Goal: Communication & Community: Answer question/provide support

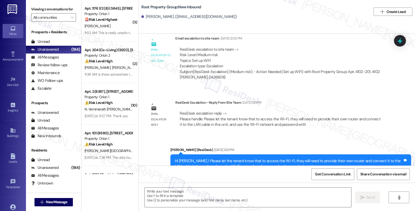
scroll to position [416, 0]
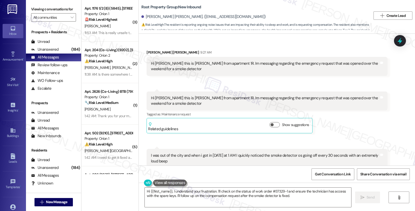
scroll to position [704, 0]
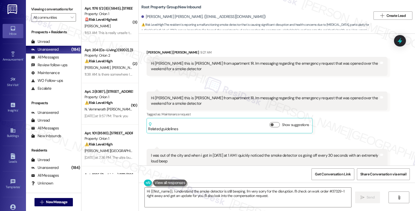
scroll to position [559, 0]
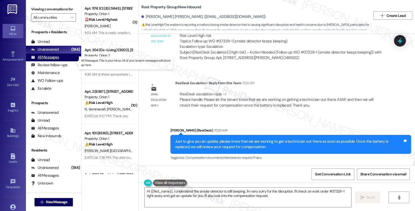
click at [56, 60] on div "All Messages" at bounding box center [45, 57] width 28 height 5
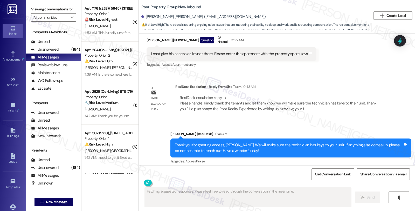
scroll to position [704, 0]
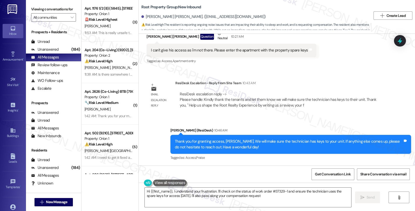
type textarea "Hi {{first_name}}, I understand your frustration. I'll check on the status of w…"
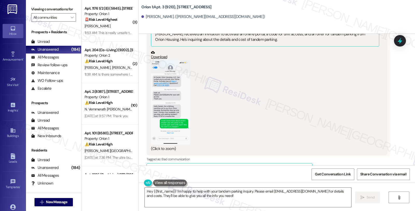
scroll to position [262, 0]
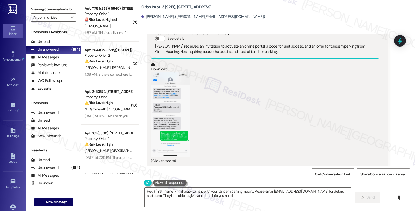
click at [156, 106] on button "Zoom image" at bounding box center [170, 114] width 39 height 84
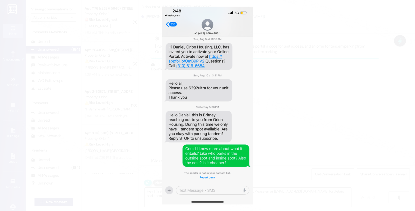
click at [263, 110] on button "Unzoom image" at bounding box center [207, 105] width 415 height 211
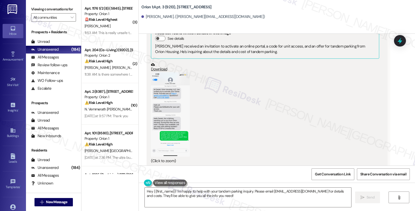
click at [179, 113] on button "Zoom image" at bounding box center [170, 114] width 39 height 84
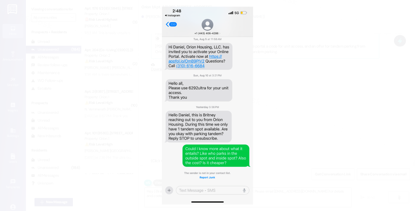
click at [273, 120] on button "Unzoom image" at bounding box center [207, 105] width 415 height 211
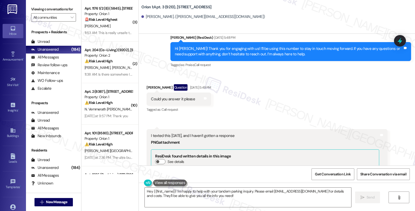
scroll to position [144, 0]
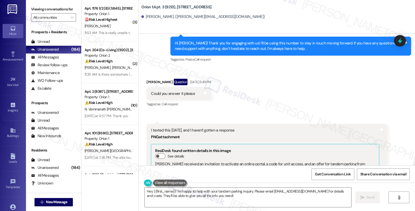
drag, startPoint x: 165, startPoint y: 127, endPoint x: 245, endPoint y: 128, distance: 80.7
click at [245, 128] on div "I texted this yesterday, and I haven't gotten a response" at bounding box center [265, 129] width 228 height 5
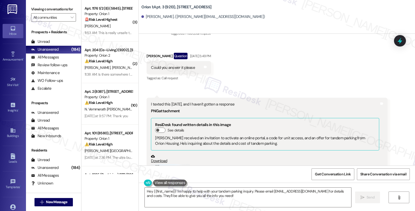
scroll to position [231, 0]
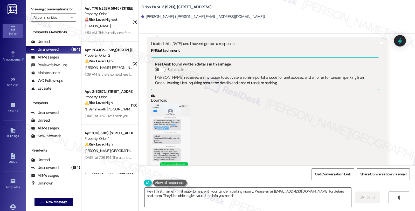
click at [180, 131] on button "Zoom image" at bounding box center [170, 145] width 39 height 84
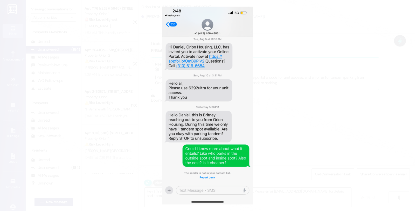
click at [339, 83] on button "Unzoom image" at bounding box center [207, 105] width 415 height 211
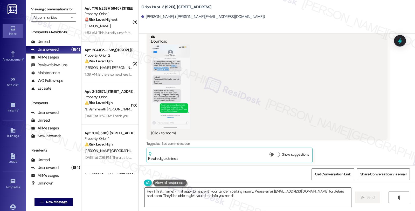
scroll to position [291, 0]
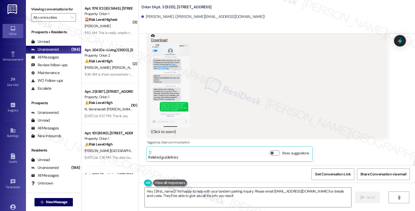
click at [163, 84] on button "Zoom image" at bounding box center [170, 85] width 39 height 84
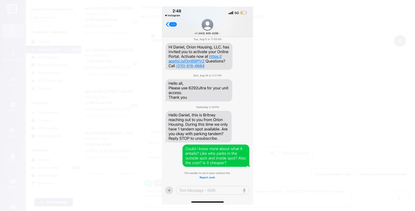
click at [303, 80] on button "Unzoom image" at bounding box center [207, 105] width 415 height 211
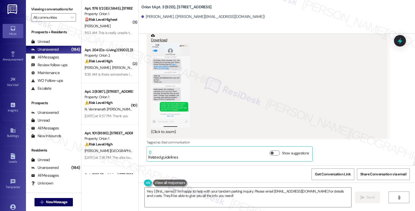
scroll to position [262, 0]
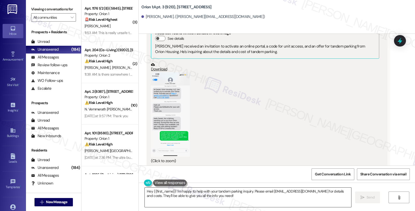
click at [145, 190] on textarea "Hey {{first_name}}! I'm happy to help with your tandem parking inquiry. Please …" at bounding box center [248, 196] width 207 height 19
click at [147, 17] on div "Daniel Tan-Goldhammer. (danny_tg@icloud.com)" at bounding box center [203, 16] width 124 height 5
copy div "Daniel"
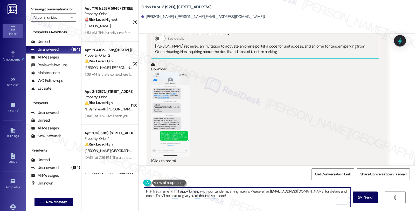
drag, startPoint x: 147, startPoint y: 191, endPoint x: 157, endPoint y: 191, distance: 10.1
click at [147, 191] on textarea "Hi {{first_name}}! I'm happy to help with your tandem parking inquiry. Please e…" at bounding box center [247, 196] width 207 height 19
paste textarea "Daniel"
click at [147, 191] on textarea "Hi {Daniel {first_name}}! I'm happy to help with your tandem parking inquiry. P…" at bounding box center [247, 196] width 207 height 19
paste textarea "Daniel"
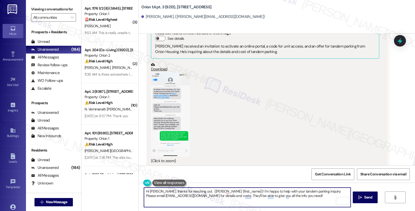
click at [171, 104] on button "Zoom image" at bounding box center [170, 114] width 39 height 84
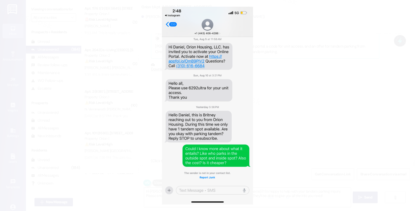
click at [293, 130] on button "Unzoom image" at bounding box center [207, 105] width 415 height 211
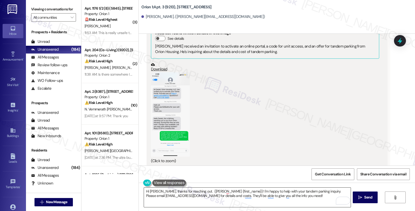
click at [192, 191] on textarea "Hi Daniel, thanks for reaching out. {Daniel {first_name}}! I'm happy to help wi…" at bounding box center [247, 196] width 207 height 19
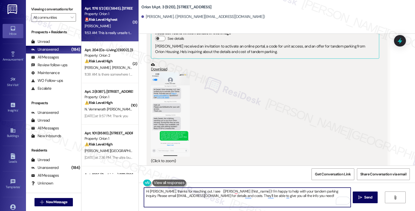
type textarea "Hi Daniel, thanks for reaching out. I see {Daniel {first_name}}! I'm happy to h…"
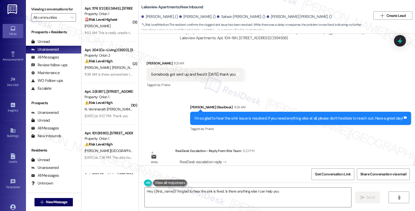
scroll to position [3004, 0]
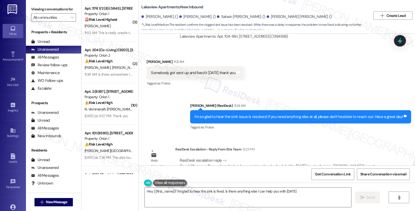
type textarea "Hey {{first_name}}! I'm glad to hear the sink is fixed. Is there anything else …"
drag, startPoint x: 147, startPoint y: 55, endPoint x: 239, endPoint y: 57, distance: 92.2
click at [239, 66] on div "Somebody got sent up and fixed it [DATE] thank you Tags and notes" at bounding box center [195, 72] width 97 height 13
copy div "Somebody got sent up and fixed it [DATE] thank you Tags and notes"
click at [354, 116] on div "Sent via SMS Sarah (ResiDesk) 11:24 AM I'm so glad to hear the sink issue is re…" at bounding box center [300, 117] width 229 height 36
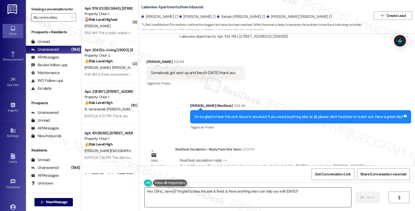
click at [201, 192] on textarea "Hey {{first_name}}! I'm glad to hear the sink is fixed. Is there anything else …" at bounding box center [248, 196] width 207 height 19
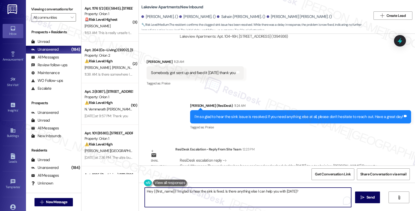
click at [208, 189] on textarea "Hey {{first_name}}! I'm glad to hear the sink is fixed. Is there anything else …" at bounding box center [248, 196] width 207 height 19
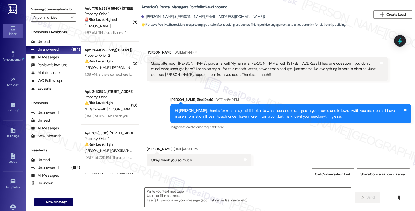
scroll to position [306, 0]
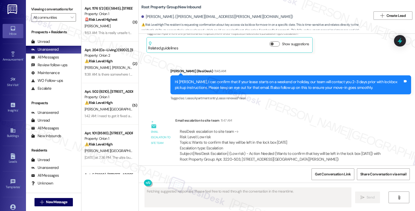
scroll to position [916, 0]
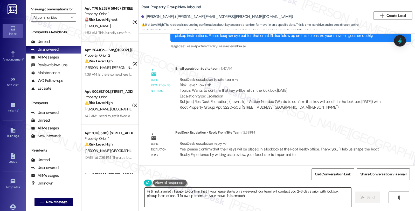
click at [247, 199] on textarea "Hi {{first_name}}, happy to confirm that if your lease starts on a weekend, our…" at bounding box center [248, 196] width 207 height 19
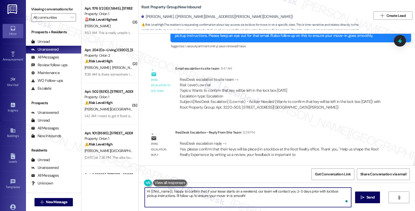
paste textarea "please confirm that their keys will be placed in a lockbox at the Root Realty o…"
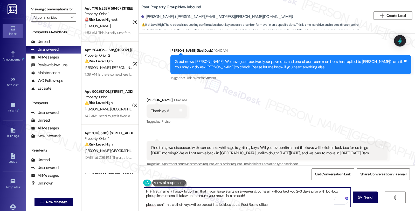
scroll to position [761, 0]
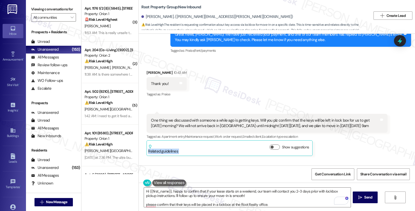
drag, startPoint x: 413, startPoint y: 137, endPoint x: 413, endPoint y: 142, distance: 5.2
click at [413, 142] on div "Received via SMS Allison O'Keefe 10:43 AM Thank you! Tags and notes Tagged as: …" at bounding box center [277, 108] width 276 height 101
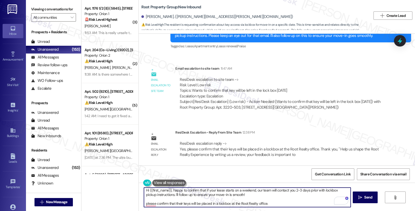
scroll to position [0, 0]
drag, startPoint x: 169, startPoint y: 190, endPoint x: 195, endPoint y: 193, distance: 26.2
click at [195, 193] on textarea "Hi {{first_name}}, happy to confirm that if your lease starts on a weekend, our…" at bounding box center [247, 196] width 207 height 19
click at [230, 195] on textarea "Hi {{first_name}}, happy to confirm that if your lease starts on a weekend, our…" at bounding box center [247, 196] width 207 height 19
drag, startPoint x: 232, startPoint y: 195, endPoint x: 186, endPoint y: 190, distance: 46.2
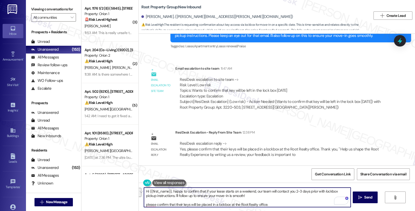
click at [187, 190] on textarea "Hi {{first_name}}, happy to confirm that if your lease starts on a weekend, our…" at bounding box center [247, 196] width 207 height 19
click at [230, 193] on textarea "Hi {{first_name}}, happy to confirm that if your lease starts on a weekend, our…" at bounding box center [247, 196] width 207 height 19
click at [231, 194] on textarea "Hi {{first_name}}, happy to confirm that if your lease starts on a weekend, our…" at bounding box center [247, 196] width 207 height 19
click at [169, 190] on textarea "Hi {{first_name}}, happy to confirm that if your lease starts on a weekend, our…" at bounding box center [247, 196] width 207 height 19
click at [170, 191] on textarea "Hi {{first_name}}, happy to confirm that if your lease starts on a weekend, our…" at bounding box center [247, 196] width 207 height 19
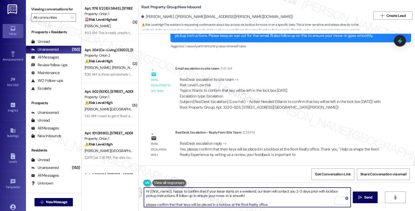
drag, startPoint x: 169, startPoint y: 190, endPoint x: 234, endPoint y: 195, distance: 64.8
click at [234, 195] on textarea "Hi {{first_name}}, happy to confirm that if your lease starts on a weekend, our…" at bounding box center [247, 196] width 207 height 19
click at [169, 192] on textarea "Hi {{first_name}}, happy to confirm that if your lease starts on a weekend, our…" at bounding box center [247, 196] width 207 height 19
click at [169, 191] on textarea "Hi {{first_name}}, happy to confirm that if your lease starts on a weekend, our…" at bounding box center [247, 196] width 207 height 19
click at [219, 192] on textarea "Hi {{first_name}}, I hope you had a great weekend! happy to confirm that if you…" at bounding box center [247, 196] width 207 height 19
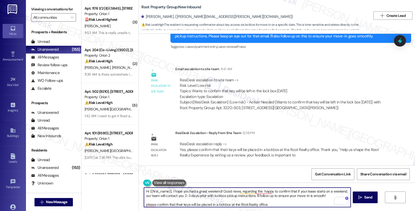
scroll to position [916, 0]
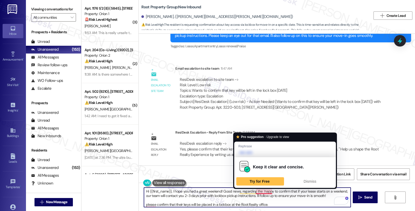
click at [253, 191] on textarea "Hi {{first_name}}, I hope you had a great weekend! Good news, regarding the hap…" at bounding box center [247, 196] width 207 height 19
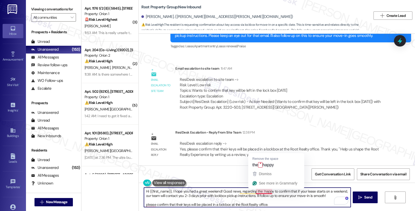
click at [253, 191] on textarea "Hi {{first_name}}, I hope you had a great weekend! Good news, regarding the hap…" at bounding box center [247, 196] width 207 height 19
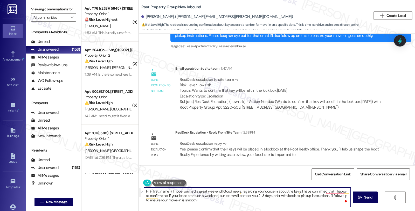
drag, startPoint x: 331, startPoint y: 191, endPoint x: 325, endPoint y: 196, distance: 8.3
click at [324, 196] on textarea "Hi {{first_name}}, I hope you had a great weekend! Good news, regarding your co…" at bounding box center [247, 196] width 207 height 19
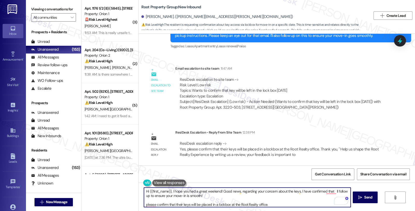
scroll to position [1, 0]
drag, startPoint x: 187, startPoint y: 203, endPoint x: 269, endPoint y: 204, distance: 82.0
click at [269, 204] on textarea "Hi {{first_name}}, I hope you had a great weekend! Good news, regarding your co…" at bounding box center [247, 196] width 207 height 19
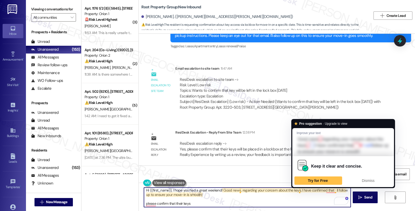
click at [296, 190] on textarea "Hi {{first_name}}, I hope you had a great weekend! Good news, regarding your co…" at bounding box center [247, 196] width 207 height 19
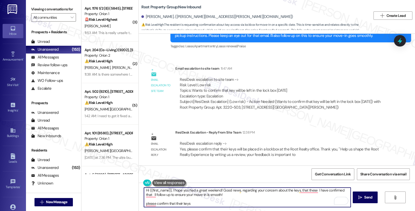
paste textarea "will be placed in a lockbox at the Root Realty office."
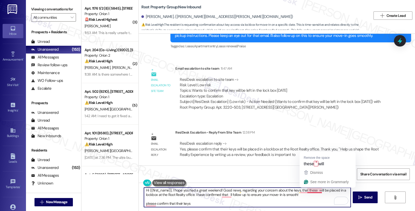
drag, startPoint x: 309, startPoint y: 190, endPoint x: 304, endPoint y: 199, distance: 10.2
click at [304, 199] on textarea "Hi {{first_name}}, I hope you had a great weekend! Good news, regarding your co…" at bounding box center [247, 196] width 207 height 19
click at [178, 195] on textarea "Hi {{first_name}}, I hope you had a great weekend! Good news, regarding your co…" at bounding box center [247, 196] width 207 height 19
click at [192, 194] on textarea "Hi {{first_name}}, I hope you had a great weekend! Good news, regarding your co…" at bounding box center [247, 196] width 207 height 19
drag, startPoint x: 191, startPoint y: 193, endPoint x: 218, endPoint y: 195, distance: 27.6
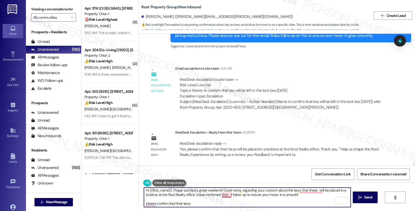
click at [219, 195] on textarea "Hi {{first_name}}, I hope you had a great weekend! Good news, regarding your co…" at bounding box center [247, 196] width 207 height 19
click at [193, 202] on textarea "Hi {{first_name}}, I hope you had a great weekend! Good news, regarding your co…" at bounding box center [247, 196] width 207 height 19
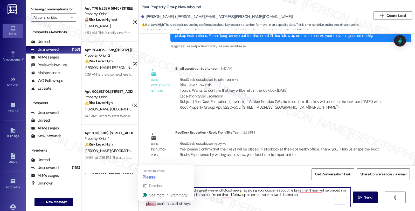
drag, startPoint x: 188, startPoint y: 203, endPoint x: 140, endPoint y: 201, distance: 48.6
click at [140, 201] on div "Hi {{first_name}}, I hope you had a great weekend! Good news, regarding your co…" at bounding box center [277, 201] width 276 height 39
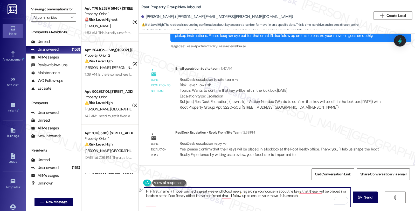
scroll to position [0, 0]
click at [198, 195] on textarea "Hi {{first_name}}, I hope you had a great weekend! Good news, regarding your co…" at bounding box center [247, 196] width 207 height 19
drag, startPoint x: 193, startPoint y: 196, endPoint x: 240, endPoint y: 195, distance: 47.8
click at [240, 195] on textarea "Hi {{first_name}}, I hope you had a great weekend! Good news, regarding your co…" at bounding box center [247, 196] width 207 height 19
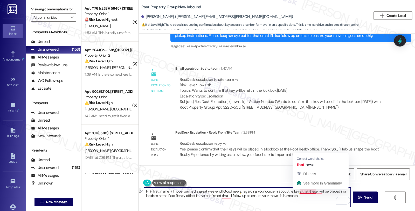
click at [303, 191] on textarea "Hi {{first_name}}, I hope you had a great weekend! Good news, regarding your co…" at bounding box center [247, 196] width 207 height 19
click at [307, 192] on textarea "Hi {{first_name}}, I hope you had a great weekend! Good news, regarding your co…" at bounding box center [247, 196] width 207 height 19
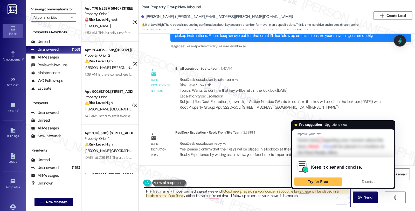
drag, startPoint x: 300, startPoint y: 190, endPoint x: 292, endPoint y: 200, distance: 13.1
click at [292, 200] on textarea "Hi {{first_name}}, I hope you had a great weekend! Good news, regarding your co…" at bounding box center [247, 196] width 207 height 19
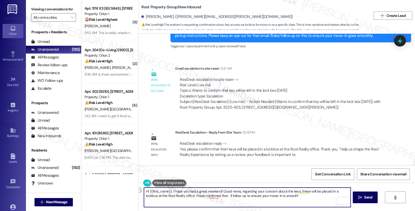
drag, startPoint x: 180, startPoint y: 195, endPoint x: 284, endPoint y: 194, distance: 103.8
click at [284, 194] on textarea "Hi {{first_name}}, I hope you had a great weekend! Good news, regarding your co…" at bounding box center [247, 196] width 207 height 19
click at [178, 195] on textarea "Hi {{first_name}}, I hope you had a great weekend! Good news, regarding your co…" at bounding box center [247, 196] width 207 height 19
click at [181, 196] on textarea "Hi {{first_name}}, I hope you had a great weekend! Good news, regarding your co…" at bounding box center [247, 196] width 207 height 19
drag, startPoint x: 266, startPoint y: 195, endPoint x: 288, endPoint y: 201, distance: 22.0
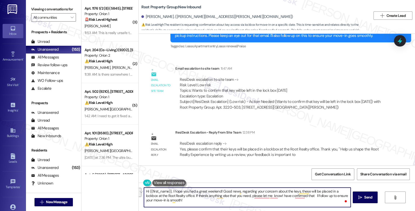
click at [288, 201] on textarea "Hi {{first_name}}, I hope you had a great weekend! Good news, regarding your co…" at bounding box center [247, 196] width 207 height 19
click at [302, 195] on textarea "Hi {{first_name}}, I hope you had a great weekend! Good news, regarding your co…" at bounding box center [247, 196] width 207 height 19
drag, startPoint x: 266, startPoint y: 196, endPoint x: 320, endPoint y: 198, distance: 54.0
click at [320, 198] on textarea "Hi {{first_name}}, I hope you had a great weekend! Good news, regarding your co…" at bounding box center [247, 196] width 207 height 19
type textarea "Hi {{first_name}}, I hope you had a great weekend! Good news, regarding your co…"
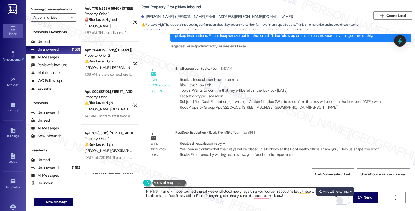
click at [337, 200] on div "Rewrite with Grammarly" at bounding box center [340, 201] width 6 height 6
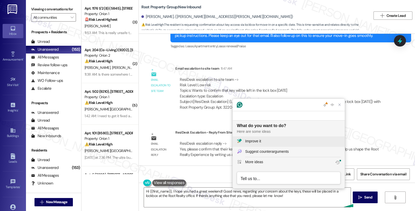
click at [295, 139] on div "Improve it" at bounding box center [293, 140] width 96 height 5
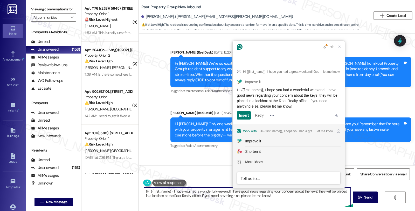
scroll to position [916, 0]
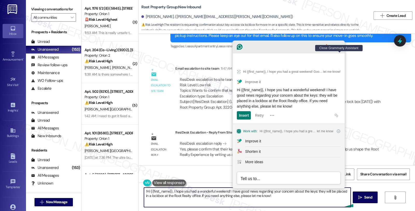
click at [341, 49] on icon "Close Grammarly Assistant" at bounding box center [340, 47] width 4 height 4
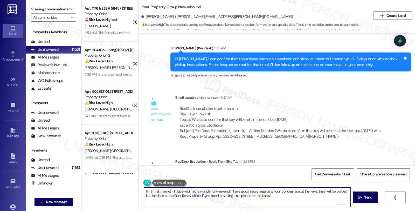
scroll to position [858, 0]
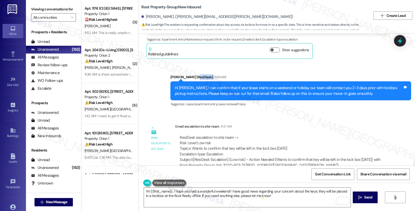
drag, startPoint x: 208, startPoint y: 75, endPoint x: 193, endPoint y: 75, distance: 15.6
click at [193, 75] on div "Sarah (ResiDesk) 11:45 AM" at bounding box center [291, 77] width 241 height 7
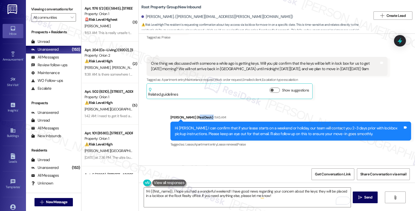
scroll to position [830, 0]
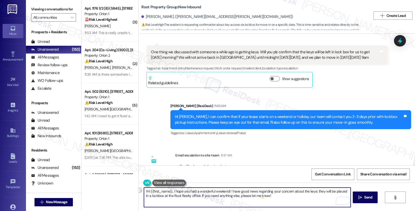
drag, startPoint x: 225, startPoint y: 191, endPoint x: 169, endPoint y: 191, distance: 56.1
click at [169, 191] on textarea "!Hi {{first_name}}, I hope you had a wonderful weekend! I have good news regard…" at bounding box center [247, 196] width 207 height 19
type textarea "!Hi {{first_name}}, I have good news regarding your concern about the keys: the…"
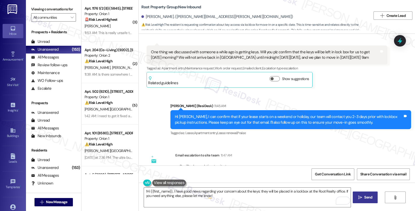
click at [362, 198] on span " Send" at bounding box center [365, 196] width 16 height 5
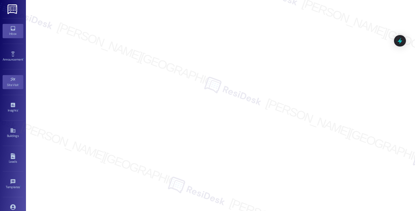
click at [16, 29] on link "Inbox" at bounding box center [13, 31] width 21 height 14
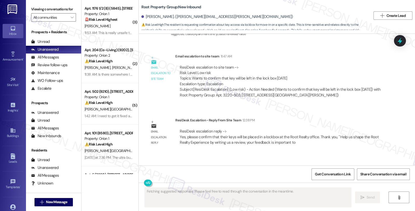
scroll to position [966, 0]
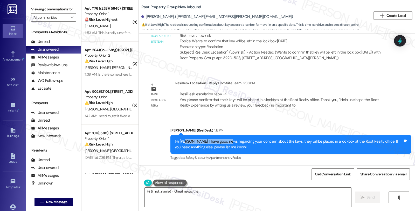
drag, startPoint x: 181, startPoint y: 138, endPoint x: 221, endPoint y: 140, distance: 40.3
click at [221, 140] on div "!Hi [PERSON_NAME], I have good news regarding your concern about the keys: they…" at bounding box center [291, 144] width 241 height 19
type textarea "Hi {{first_name}}! Great news, the keys will be in a lockbox at the Root Realty…"
click at [202, 198] on textarea "Hi {{first_name}}! Great news, the keys will be in a lockbox at the Root Realty…" at bounding box center [248, 196] width 207 height 19
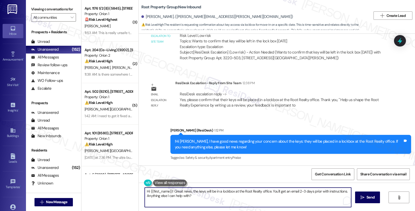
drag, startPoint x: 170, startPoint y: 190, endPoint x: 201, endPoint y: 198, distance: 31.4
click at [200, 198] on textarea "Hi {{first_name}}! Great news, the keys will be in a lockbox at the Root Realty…" at bounding box center [248, 196] width 207 height 19
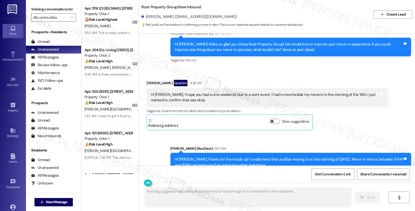
scroll to position [835, 0]
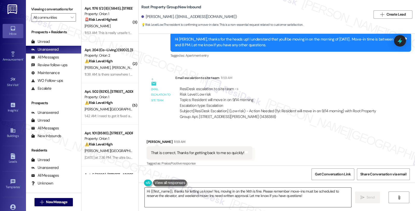
click at [213, 190] on textarea "Hi {{first_name}}, thanks for letting us know! Yes, moving in on the 14th is fi…" at bounding box center [248, 196] width 207 height 19
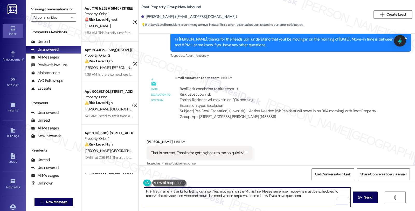
click at [297, 196] on textarea "Hi {{first_name}}, thanks for letting us know! Yes, moving in on the 14th is fi…" at bounding box center [247, 196] width 207 height 19
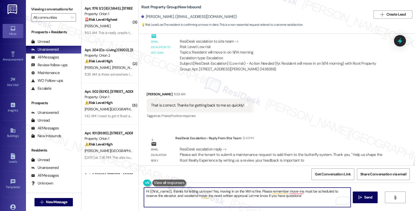
scroll to position [854, 0]
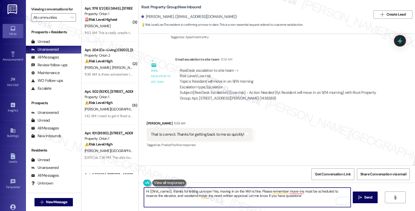
click at [190, 193] on textarea "Hi {{first_name}}, thanks for letting us know! Yes, moving in on the 14th is fi…" at bounding box center [247, 196] width 207 height 19
click at [306, 195] on textarea "Hi {{first_name}}, thanks for letting us know! Yes, moving in on the 14th is fi…" at bounding box center [247, 196] width 207 height 19
click at [299, 200] on textarea "Hi {{first_name}}, thanks for letting us know! Yes, moving in on the 14th is fi…" at bounding box center [247, 196] width 207 height 19
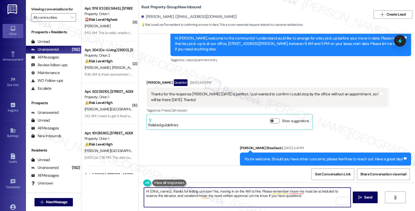
scroll to position [104, 0]
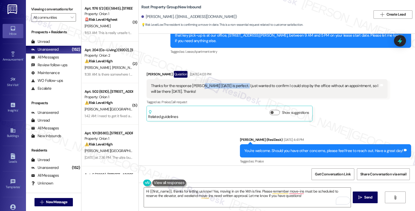
drag, startPoint x: 197, startPoint y: 79, endPoint x: 234, endPoint y: 82, distance: 36.9
click at [234, 83] on div "Thanks for the response [PERSON_NAME] [DATE] is perfect. I just wanted to confi…" at bounding box center [265, 88] width 228 height 11
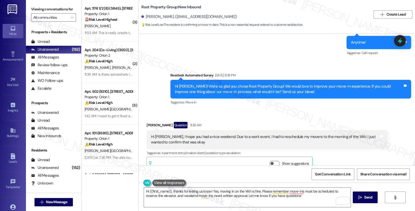
scroll to position [681, 0]
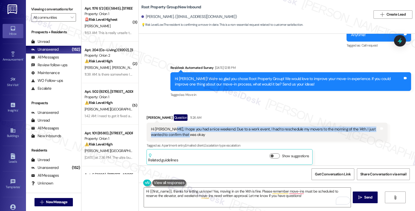
drag, startPoint x: 165, startPoint y: 123, endPoint x: 235, endPoint y: 134, distance: 71.0
click at [235, 134] on div "Hi Sarah, I hope you had a nice weekend. Due to a work event, I had to reschedu…" at bounding box center [267, 132] width 241 height 19
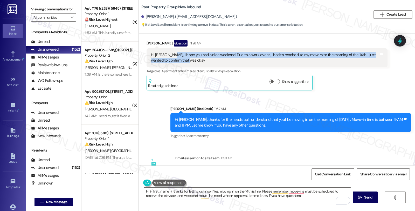
scroll to position [767, 0]
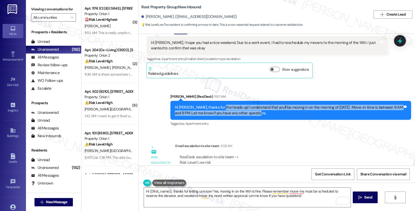
drag, startPoint x: 217, startPoint y: 102, endPoint x: 287, endPoint y: 110, distance: 70.5
click at [287, 110] on div "Hi [PERSON_NAME], thanks for the heads up! I understand that you'll be moving i…" at bounding box center [289, 110] width 228 height 11
click at [334, 107] on div "Hi [PERSON_NAME], thanks for the heads up! I understand that you'll be moving i…" at bounding box center [289, 110] width 228 height 11
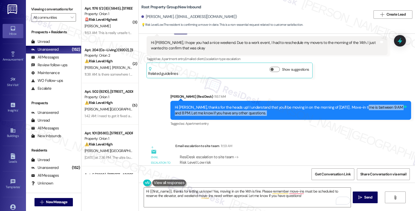
drag, startPoint x: 358, startPoint y: 102, endPoint x: 402, endPoint y: 108, distance: 43.9
click at [402, 108] on div "Hi Madaline, thanks for the heads up! I understand that you'll be moving in on …" at bounding box center [291, 110] width 241 height 19
click at [272, 67] on button "Show suggestions" at bounding box center [275, 69] width 10 height 5
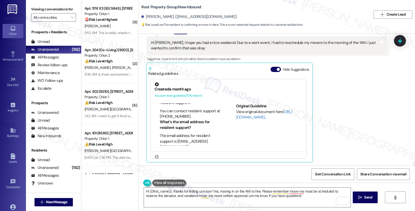
scroll to position [86, 0]
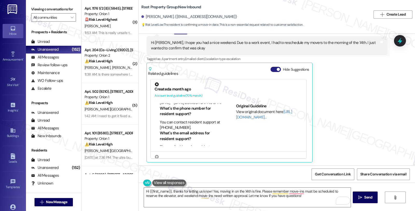
click at [271, 67] on button "Hide Suggestions" at bounding box center [276, 69] width 10 height 5
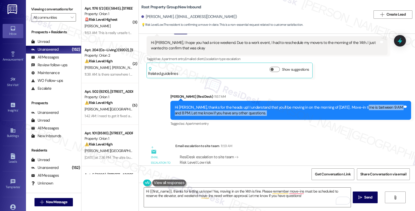
click at [369, 105] on div "Hi [PERSON_NAME], thanks for the heads up! I understand that you'll be moving i…" at bounding box center [289, 110] width 228 height 11
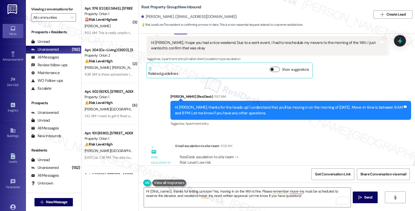
click at [272, 67] on button "Show suggestions" at bounding box center [275, 69] width 10 height 5
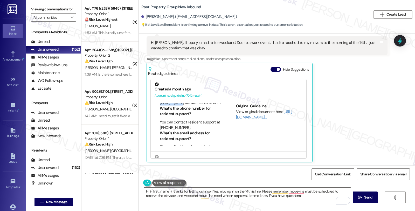
scroll to position [79, 0]
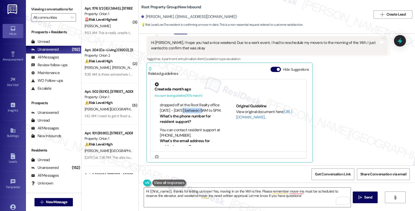
drag, startPoint x: 186, startPoint y: 102, endPoint x: 202, endPoint y: 109, distance: 17.0
click at [202, 109] on li "If payment is not made 10 days before move-in, you'll be required to pay via mo…" at bounding box center [191, 100] width 62 height 28
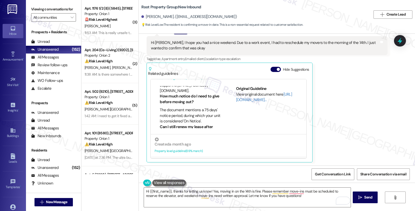
scroll to position [29, 0]
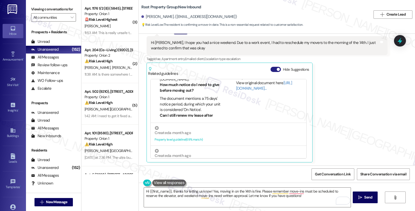
click at [271, 67] on button "Hide Suggestions" at bounding box center [276, 69] width 10 height 5
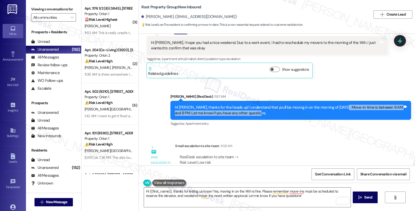
drag, startPoint x: 334, startPoint y: 103, endPoint x: 347, endPoint y: 106, distance: 13.5
click at [347, 106] on div "Hi [PERSON_NAME], thanks for the heads up! I understand that you'll be moving i…" at bounding box center [289, 110] width 228 height 11
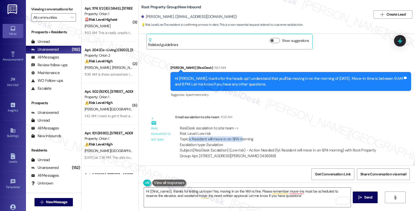
drag, startPoint x: 185, startPoint y: 135, endPoint x: 237, endPoint y: 135, distance: 52.4
click at [237, 135] on div "ResiDesk escalation to site team -> Risk Level: Low risk Topics: Resident will …" at bounding box center [281, 136] width 203 height 22
drag, startPoint x: 255, startPoint y: 71, endPoint x: 324, endPoint y: 73, distance: 69.1
click at [324, 76] on div "Hi [PERSON_NAME], thanks for the heads up! I understand that you'll be moving i…" at bounding box center [289, 81] width 228 height 11
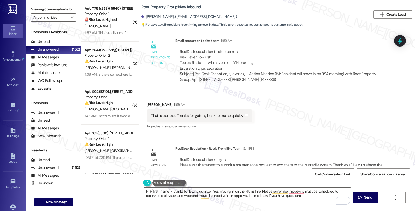
scroll to position [883, 0]
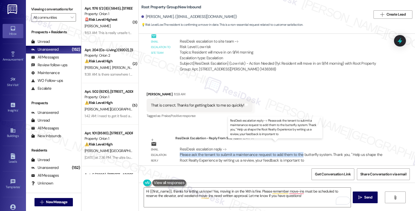
drag, startPoint x: 177, startPoint y: 149, endPoint x: 296, endPoint y: 150, distance: 119.2
click at [296, 150] on div "ResiDesk escalation reply -> Please ask the tenant to submit a maintenance requ…" at bounding box center [281, 154] width 203 height 16
click at [324, 149] on div "ResiDesk escalation reply -> Please ask the tenant to submit a maintenance requ…" at bounding box center [281, 154] width 203 height 16
drag, startPoint x: 175, startPoint y: 150, endPoint x: 273, endPoint y: 149, distance: 98.1
click at [273, 149] on div "ResiDesk escalation reply -> Please ask the tenant to submit a maintenance requ…" at bounding box center [281, 155] width 212 height 24
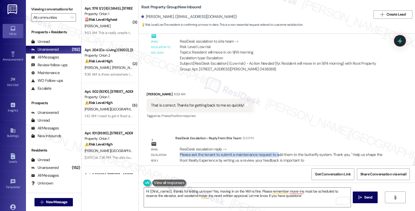
drag, startPoint x: 370, startPoint y: 108, endPoint x: 323, endPoint y: 125, distance: 50.1
click at [370, 108] on div "Received via SMS [PERSON_NAME] 11:59 AM That is correct. Thanks for getting bac…" at bounding box center [277, 102] width 276 height 44
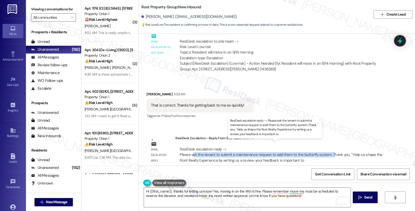
drag, startPoint x: 189, startPoint y: 150, endPoint x: 327, endPoint y: 150, distance: 138.6
click at [327, 150] on div "ResiDesk escalation reply -> Please ask the tenant to submit a maintenance requ…" at bounding box center [281, 154] width 203 height 16
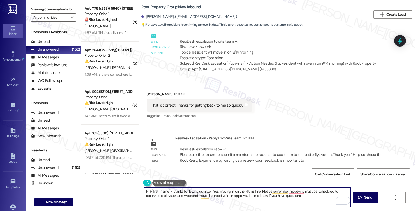
click at [295, 197] on textarea "Hi {{first_name}}, thanks for letting us know! Yes, moving in on the 14th is fi…" at bounding box center [247, 196] width 207 height 19
paste textarea "Please ask the tenant to submit a maintenance request to add them to the butter…"
click at [147, 204] on textarea "Hi {{first_name}}, thanks for letting us know! Yes, moving in on the 14th is fi…" at bounding box center [247, 196] width 207 height 19
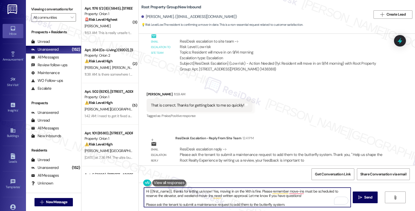
click at [150, 204] on textarea "Hi {{first_name}}, thanks for letting us know! Yes, moving in on the 14th is fi…" at bounding box center [247, 196] width 207 height 19
click at [169, 204] on textarea "Hi {{first_name}}, thanks for letting us know! Yes, moving in on the 14th is fi…" at bounding box center [247, 196] width 207 height 19
click at [170, 204] on textarea "Hi {{first_name}}, thanks for letting us know! Yes, moving in on the 14th is fi…" at bounding box center [247, 196] width 207 height 19
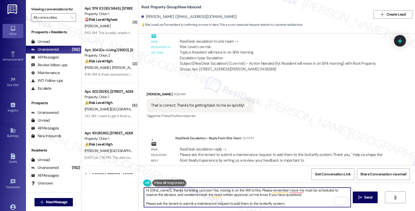
click at [231, 205] on textarea "Hi {{first_name}}, thanks for letting us know! Yes, moving in on the 14th is fi…" at bounding box center [247, 196] width 207 height 19
drag, startPoint x: 175, startPoint y: 203, endPoint x: 166, endPoint y: 203, distance: 8.3
click at [166, 203] on textarea "Hi {{first_name}}, thanks for letting us know! Yes, moving in on the 14th is fi…" at bounding box center [247, 196] width 207 height 19
drag, startPoint x: 260, startPoint y: 203, endPoint x: 141, endPoint y: 203, distance: 118.6
click at [141, 203] on div "Hi {{first_name}}, thanks for letting us know! Yes, moving in on the 14th is fi…" at bounding box center [277, 201] width 276 height 39
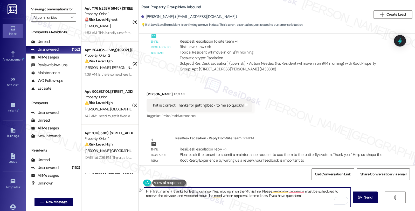
scroll to position [0, 0]
type textarea "Hi {{first_name}}, thanks for letting us know! Yes, moving in on the 14th is fi…"
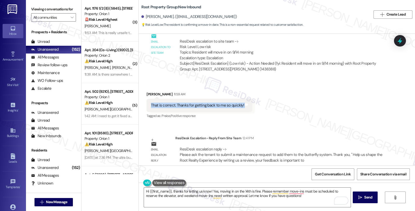
drag, startPoint x: 146, startPoint y: 99, endPoint x: 260, endPoint y: 102, distance: 114.5
click at [260, 102] on div "Received via SMS [PERSON_NAME] 11:59 AM That is correct. Thanks for getting bac…" at bounding box center [277, 102] width 276 height 44
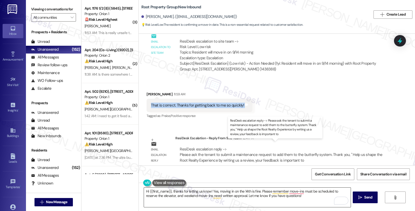
click at [304, 198] on textarea "Hi {{first_name}}, thanks for letting us know! Yes, moving in on the 14th is fi…" at bounding box center [247, 196] width 207 height 19
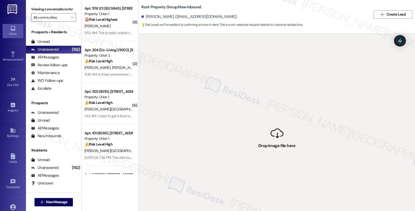
click at [288, 139] on div " Drop image file here" at bounding box center [277, 139] width 276 height 211
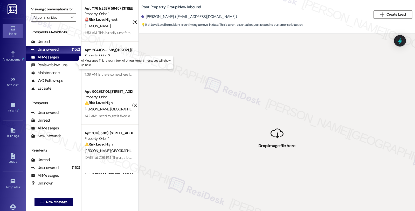
click at [52, 60] on div "All Messages" at bounding box center [45, 57] width 28 height 5
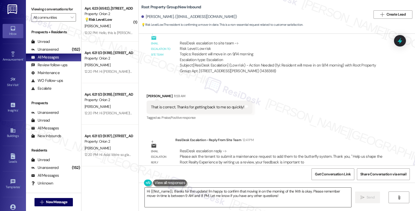
scroll to position [883, 0]
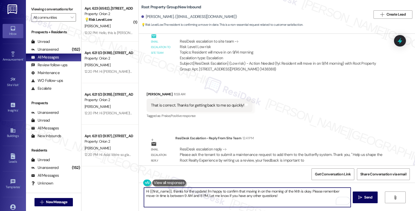
drag, startPoint x: 170, startPoint y: 189, endPoint x: 288, endPoint y: 200, distance: 118.6
click at [288, 200] on textarea "Hi {{first_name}}, thanks for the update! I'm happy to confirm that moving in o…" at bounding box center [247, 196] width 207 height 19
paste textarea "Kindly submit a maintenance request to add them to the butterfly system."
click at [173, 191] on textarea "Hi {{first_name}}, Kindly submit a maintenance request to add them to the butte…" at bounding box center [247, 196] width 207 height 19
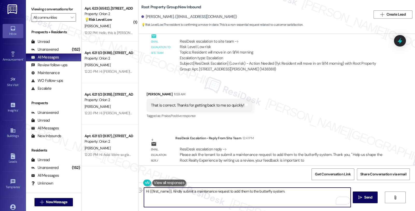
drag, startPoint x: 169, startPoint y: 191, endPoint x: 198, endPoint y: 192, distance: 29.4
click at [184, 192] on textarea "Hi {{first_name}}, Kindly submit a maintenance request to add them to the butte…" at bounding box center [247, 196] width 207 height 19
click at [287, 191] on textarea "Hi {{first_name}}, Kindly submit a maintenance request to add them to the butte…" at bounding box center [247, 196] width 207 height 19
click at [295, 190] on textarea "Hi {{first_name}}, Kindly submit a maintenance request to add them to the butte…" at bounding box center [247, 196] width 207 height 19
type textarea "Hi {{first_name}},"
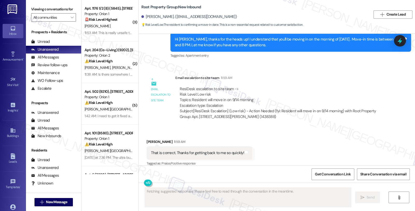
scroll to position [883, 0]
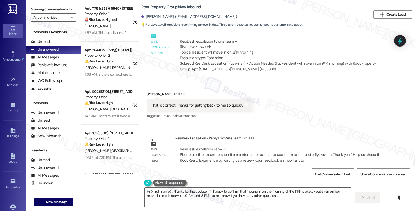
type textarea "Hi {{first_name}}, thanks for the update! I'm happy to confirm that moving in o…"
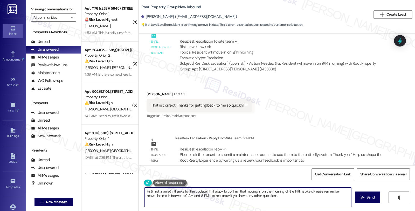
click at [171, 191] on textarea "Hi {{first_name}}, thanks for the update! I'm happy to confirm that moving in o…" at bounding box center [248, 196] width 207 height 19
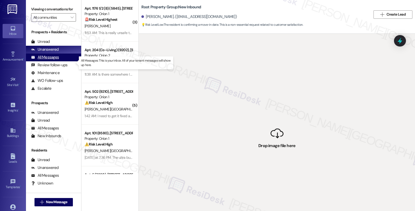
click at [51, 60] on div "All Messages" at bounding box center [45, 57] width 28 height 5
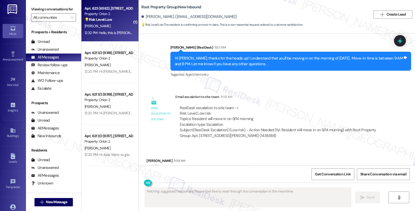
scroll to position [835, 0]
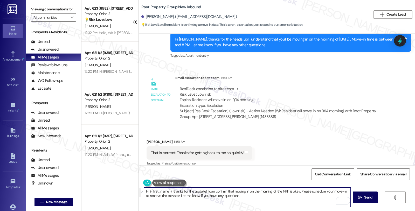
drag, startPoint x: 173, startPoint y: 191, endPoint x: 235, endPoint y: 193, distance: 62.6
click at [232, 196] on textarea "Hi {{first_name}}, thanks for the update! I can confirm that moving in on the m…" at bounding box center [247, 196] width 207 height 19
click at [331, 191] on textarea "Hi {{first_name}}, you're very welcome. just a quick update please kindly submi…" at bounding box center [247, 196] width 207 height 19
click at [330, 191] on textarea "Hi {{first_name}}, you're very welcome. just a quick update please kindly submi…" at bounding box center [247, 196] width 207 height 19
click at [340, 191] on textarea "Hi {{first_name}}, you're very welcome. just a quick update please kindly submi…" at bounding box center [247, 196] width 207 height 19
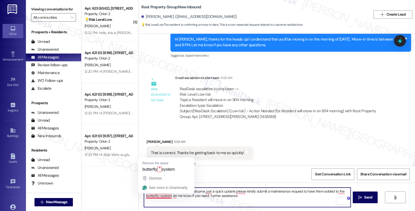
click at [145, 195] on textarea "Hi {{first_name}}, you're very welcome. just a quick update please kindly submi…" at bounding box center [247, 196] width 207 height 19
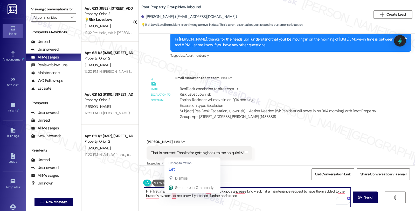
click at [170, 194] on textarea "Hi {{first_name}}, you're very welcome. just a quick update please kindly submi…" at bounding box center [247, 196] width 207 height 19
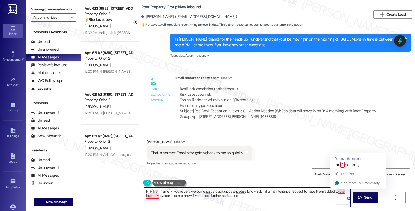
click at [335, 191] on textarea "Hi {{first_name}}, you're very welcome. just a quick update please kindly submi…" at bounding box center [247, 196] width 207 height 19
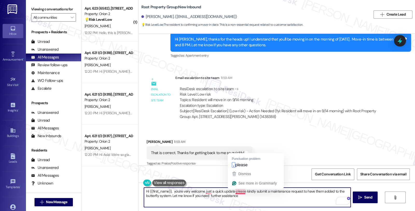
click at [239, 190] on textarea "Hi {{first_name}}, you're very welcome. just a quick update please kindly submi…" at bounding box center [247, 196] width 207 height 19
click at [203, 191] on textarea "Hi {{first_name}}, you're very welcome. just a quick update, please kindly subm…" at bounding box center [247, 196] width 207 height 19
click at [243, 195] on textarea "Hi {{first_name}}, you're very welcome. Just a quick update, please kindly subm…" at bounding box center [247, 196] width 207 height 19
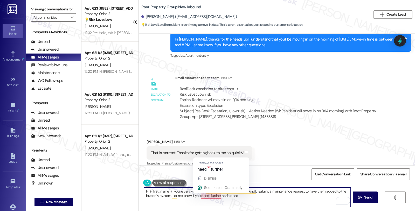
click at [206, 195] on textarea "Hi {{first_name}}, you're very welcome. Just a quick update, please kindly subm…" at bounding box center [247, 196] width 207 height 19
click at [260, 194] on textarea "Hi {{first_name}}, you're very welcome. Just a quick update, please kindly subm…" at bounding box center [247, 196] width 207 height 19
click at [202, 191] on textarea "Hi {{first_name}}, you're very welcome. Just a quick update, please kindly subm…" at bounding box center [247, 196] width 207 height 19
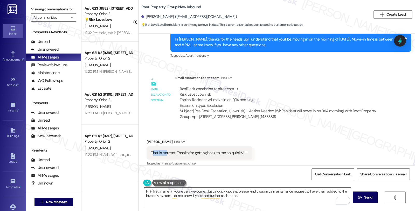
drag, startPoint x: 148, startPoint y: 147, endPoint x: 162, endPoint y: 149, distance: 14.1
click at [162, 150] on div "That is correct. Thanks for getting back to me so quickly!" at bounding box center [197, 152] width 93 height 5
click at [172, 190] on textarea "Hi {{first_name}}, you're very welcome. Just a quick update, please kindly subm…" at bounding box center [247, 196] width 207 height 19
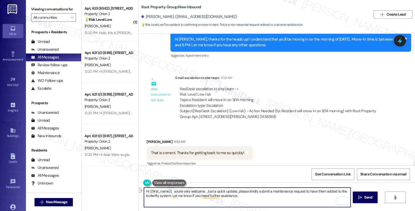
drag, startPoint x: 172, startPoint y: 190, endPoint x: 183, endPoint y: 191, distance: 11.2
click at [183, 191] on textarea "Hi {{first_name}}, you're very welcome. Just a quick update, please kindly subm…" at bounding box center [247, 196] width 207 height 19
click at [144, 191] on textarea "welcome. Just a quick update, please kindly submit a maintenance request to hav…" at bounding box center [247, 196] width 207 height 19
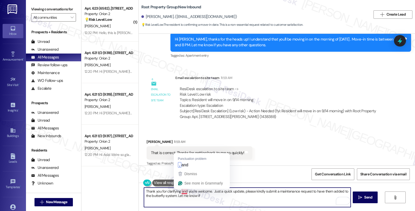
click at [180, 190] on textarea "Thank you for clarifying and you're welcome. Just a quick update, please kindly…" at bounding box center [247, 196] width 207 height 19
click at [247, 191] on textarea "Thank you for clarifying, and you're welcome. Just a quick update, please kindl…" at bounding box center [247, 196] width 207 height 19
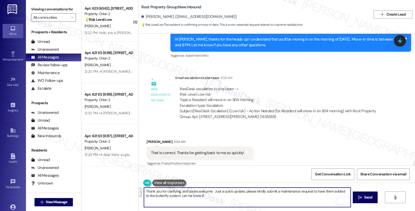
click at [247, 191] on textarea "Thank you for clarifying, and you're welcome. Just a quick update, please kindl…" at bounding box center [247, 196] width 207 height 19
click at [246, 191] on textarea "Thank you for clarifying, and you're welcome. Just a quick update, please kindl…" at bounding box center [247, 196] width 207 height 19
click at [251, 191] on textarea "Thank you for clarifying, and you're welcome. Just a quick update, please kindl…" at bounding box center [247, 196] width 207 height 19
click at [248, 197] on textarea "Thank you for clarifying, and you're welcome. Just a quick update, kindly submi…" at bounding box center [247, 196] width 207 height 19
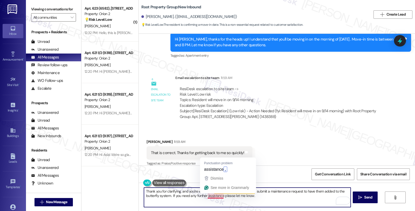
click at [210, 195] on textarea "Thank you for clarifying, and you're welcome. Just a quick update, kindly submi…" at bounding box center [247, 196] width 207 height 19
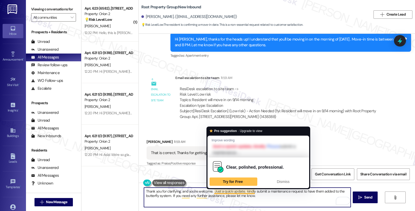
click at [234, 191] on textarea "Thank you for clarifying, and you're welcome. Just a quick update, kindly submi…" at bounding box center [247, 196] width 207 height 19
click at [276, 195] on textarea "Thank you for clarifying, and you're welcome. Just a quick update, kindly submi…" at bounding box center [247, 196] width 207 height 19
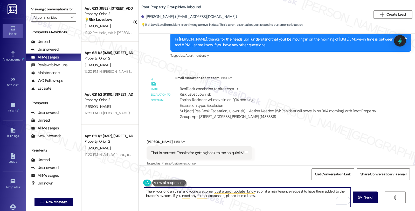
click at [316, 190] on textarea "Thank you for clarifying, and you're welcome. Just a quick update, kindly submi…" at bounding box center [247, 196] width 207 height 19
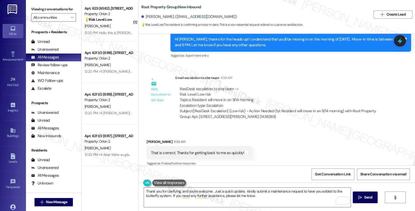
click at [344, 146] on div "Received via SMS Madaline Minor 11:59 AM That is correct. Thanks for getting ba…" at bounding box center [277, 149] width 276 height 44
click at [299, 191] on textarea "Thank you for clarifying, and you're welcome. Just a quick update, kindly submi…" at bounding box center [247, 196] width 207 height 19
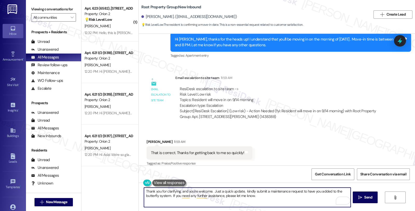
click at [297, 190] on textarea "Thank you for clarifying, and you're welcome. Just a quick update, kindly submi…" at bounding box center [247, 196] width 207 height 19
click at [283, 197] on textarea "Thank you for clarifying, and you're welcome. Just a quick update, kindly submi…" at bounding box center [247, 196] width 207 height 19
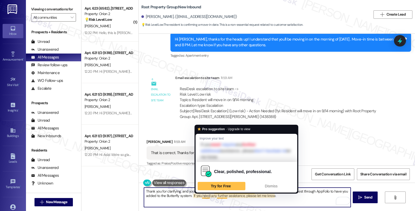
click at [201, 195] on textarea "Thank you for clarifying, and you're welcome. Just a quick update, kindly submi…" at bounding box center [247, 196] width 207 height 19
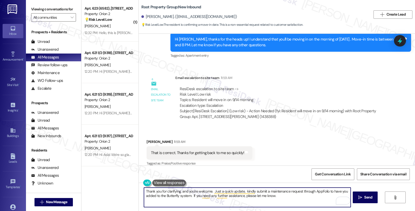
click at [304, 197] on textarea "Thank you for clarifying, and you're welcome. Just a quick update, kindly submi…" at bounding box center [247, 196] width 207 height 19
type textarea "Thank you for clarifying, and you're welcome. Just a quick update, kindly submi…"
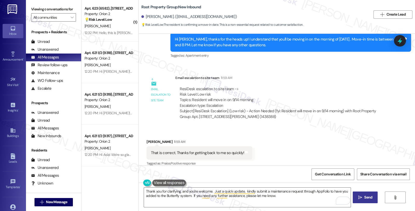
click at [368, 195] on span "Send" at bounding box center [368, 196] width 8 height 5
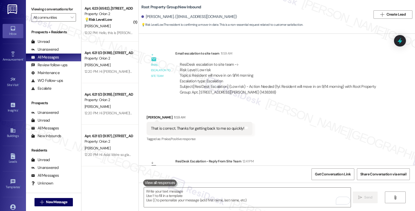
scroll to position [883, 0]
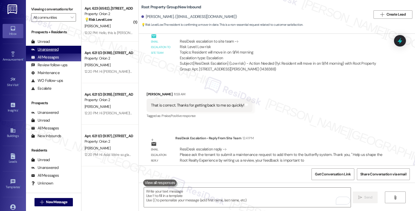
click at [54, 52] on div "Unanswered" at bounding box center [45, 49] width 28 height 5
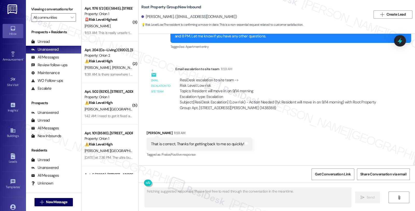
scroll to position [932, 0]
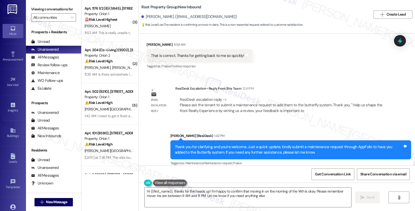
type textarea "Hi {{first_name}}, thanks for the heads up! I'm happy to confirm that moving in…"
click at [347, 69] on div "Received via SMS Madaline Minor Neutral Aug 12, 2025 at 3:42 PM Hi Sarah, apolo…" at bounding box center [277, 100] width 276 height 132
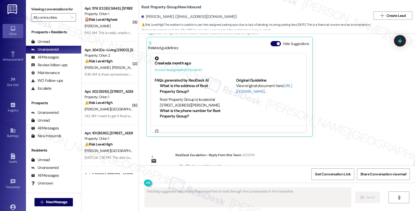
scroll to position [1787, 0]
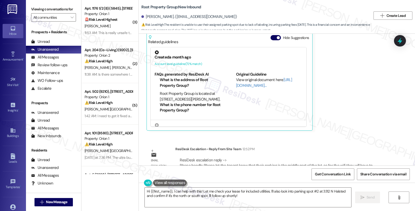
click at [360, 109] on div "[PERSON_NAME] 12:33 PM Liked “[PERSON_NAME] (Root Property Group): Let me check…" at bounding box center [267, 63] width 241 height 133
click at [336, 98] on div "[PERSON_NAME] 12:33 PM Liked “[PERSON_NAME] (Root Property Group): Let me check…" at bounding box center [267, 63] width 241 height 133
click at [331, 79] on div "[PERSON_NAME] 12:33 PM Liked “[PERSON_NAME] (Root Property Group): Let me check…" at bounding box center [267, 63] width 241 height 133
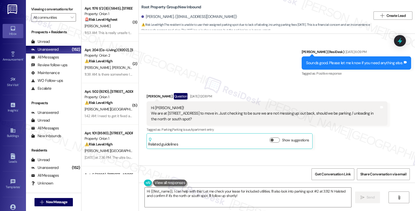
scroll to position [1182, 0]
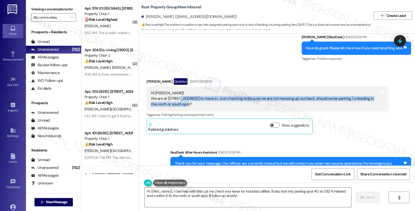
drag, startPoint x: 174, startPoint y: 92, endPoint x: 225, endPoint y: 100, distance: 51.5
click at [226, 99] on div "Hi [PERSON_NAME]! We are at [STREET_ADDRESS] to move in. Just checking to be su…" at bounding box center [265, 98] width 228 height 17
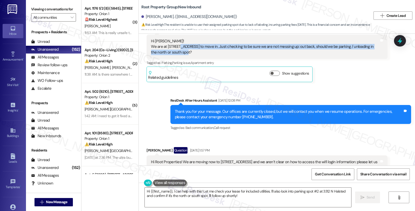
scroll to position [1246, 0]
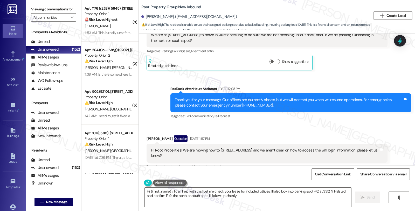
click at [409, 124] on div "Received via SMS [PERSON_NAME] Question [DATE] 1:57 PM Hi Root Properties! We a…" at bounding box center [277, 189] width 276 height 131
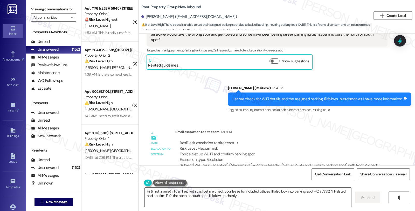
scroll to position [1598, 0]
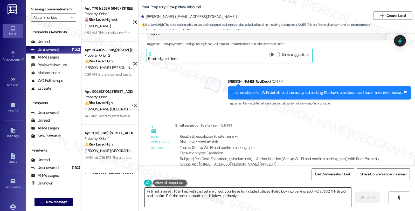
click at [247, 194] on textarea "Hi {{first_name}}, I can help with this! Let me check your lease for included u…" at bounding box center [248, 196] width 207 height 19
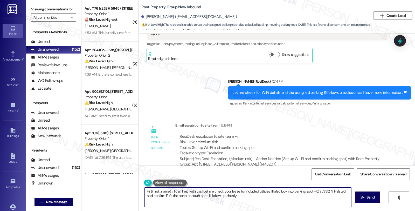
drag, startPoint x: 252, startPoint y: 191, endPoint x: 253, endPoint y: 183, distance: 7.6
click at [247, 194] on textarea "Hi {{first_name}}, I can help with this! Let me check your lease for included u…" at bounding box center [248, 196] width 207 height 19
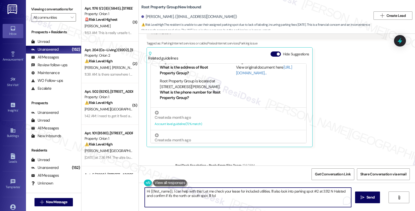
scroll to position [1787, 0]
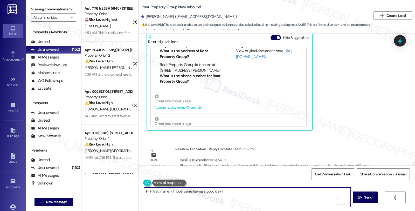
type textarea "Hi {{first_name}}, I hope you're having a good day. I"
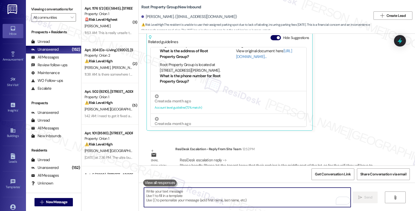
drag, startPoint x: 299, startPoint y: 193, endPoint x: 348, endPoint y: 191, distance: 49.4
click at [298, 192] on textarea "To enrich screen reader interactions, please activate Accessibility in Grammarl…" at bounding box center [247, 196] width 207 height 19
drag, startPoint x: 297, startPoint y: 187, endPoint x: 294, endPoint y: 192, distance: 6.1
click at [294, 192] on div " Send " at bounding box center [277, 201] width 276 height 39
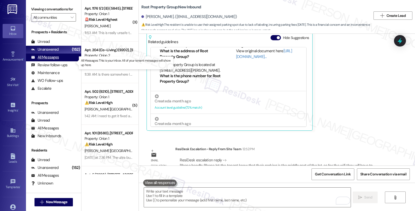
click at [50, 60] on div "All Messages" at bounding box center [45, 57] width 28 height 5
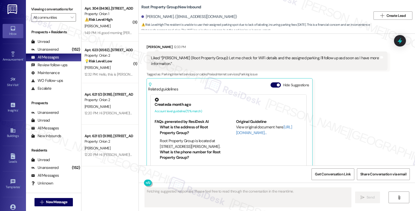
scroll to position [1824, 0]
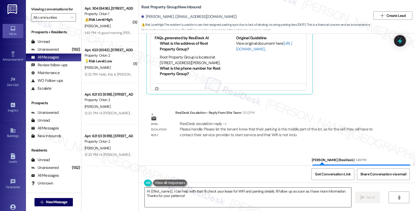
drag, startPoint x: 244, startPoint y: 195, endPoint x: 203, endPoint y: 192, distance: 41.4
click at [203, 192] on textarea "Hi {{first_name}}, I can help with that! I'll check your lease for WiFi and par…" at bounding box center [248, 196] width 207 height 19
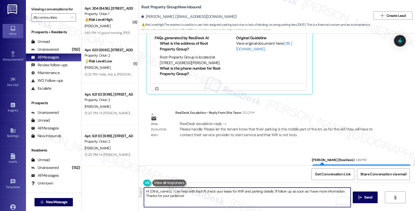
click at [184, 193] on textarea "Hi {{first_name}}, I can help with that! I'll check your lease for WiFi and par…" at bounding box center [247, 196] width 207 height 19
click at [184, 195] on textarea "Hi {{first_name}}, I can help with that! I'll check your lease for WiFi and par…" at bounding box center [247, 196] width 207 height 19
click at [184, 194] on textarea "Hi {{first_name}}, I can help with that! I'll check your lease for WiFi and par…" at bounding box center [247, 196] width 207 height 19
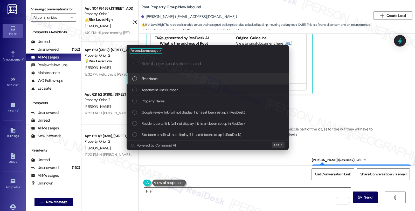
click at [174, 192] on div "Personalize message .cls-1{fill:#0a055f;}.cls-2{fill:#0cc4c4;} resideskLogoBlue…" at bounding box center [207, 105] width 415 height 211
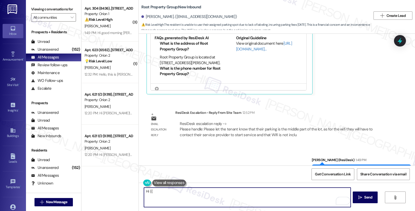
click at [165, 190] on textarea "Hi {{" at bounding box center [247, 196] width 207 height 19
type textarea "H"
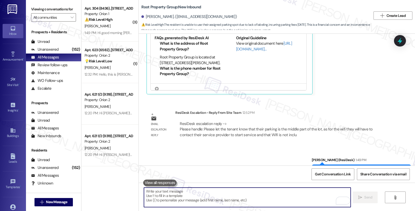
click at [159, 195] on textarea "To enrich screen reader interactions, please activate Accessibility in Grammarl…" at bounding box center [247, 196] width 207 height 19
click at [296, 201] on textarea "To enrich screen reader interactions, please activate Accessibility in Grammarl…" at bounding box center [247, 196] width 207 height 19
click at [291, 202] on textarea "To enrich screen reader interactions, please activate Accessibility in Grammarl…" at bounding box center [247, 196] width 207 height 19
paste textarea "Please let the tenant know that their parking is the middle part of the lot, as…"
type textarea "Please let the tenant know that their parking is the middle part of the lot, as…"
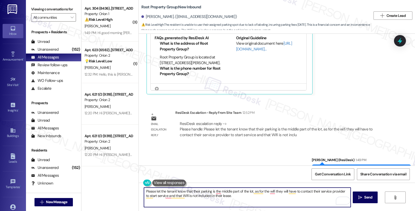
click at [144, 190] on textarea "Please let the tenant know that their parking is the middle part of the lot, as…" at bounding box center [247, 196] width 207 height 19
drag, startPoint x: 237, startPoint y: 197, endPoint x: 114, endPoint y: 185, distance: 123.9
click at [114, 185] on div "( 3 ) Apt. 304 (8436), 1881 Jefferson Blvd Property: Orion 1 ⚠️ Risk Level: Hig…" at bounding box center [249, 105] width 334 height 211
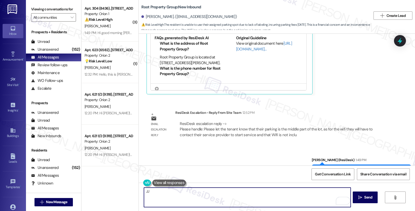
type textarea "JJ"
drag, startPoint x: 150, startPoint y: 190, endPoint x: 138, endPoint y: 189, distance: 11.8
click at [141, 189] on div "JJ" at bounding box center [244, 197] width 207 height 20
paste textarea "Please let the tenant know that their parking is the middle part of the lot, as…"
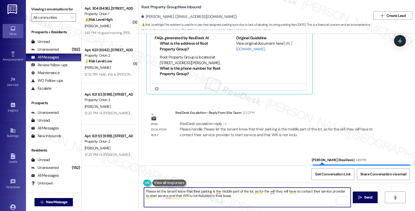
click at [227, 196] on textarea "Please let the tenant know that their parking is the middle part of the lot, as…" at bounding box center [247, 196] width 207 height 19
drag, startPoint x: 227, startPoint y: 196, endPoint x: 162, endPoint y: 185, distance: 65.2
click at [162, 187] on div "Please let the tenant know that their parking is the middle part of the lot, as…" at bounding box center [244, 197] width 207 height 20
click at [226, 194] on textarea "Please let the tenant know that their parking is the middle part of the lot, as…" at bounding box center [247, 196] width 207 height 19
type textarea "Please let the tenant know that their parking is the middle part of the lot, as…"
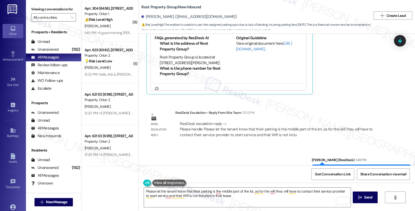
drag, startPoint x: 333, startPoint y: 138, endPoint x: 340, endPoint y: 115, distance: 23.8
click at [340, 121] on div "ResiDesk escalation reply -> Please handle: Please let the tenant know that the…" at bounding box center [276, 129] width 193 height 16
click at [247, 199] on textarea "Please let the tenant know that their parking is the middle part of the lot, as…" at bounding box center [247, 196] width 207 height 19
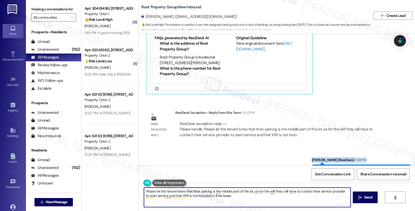
click at [266, 165] on div "Sent via SMS Sarah (ResiDesk) 1:49 PM Hi Christopher, I hope you're having a go…" at bounding box center [277, 163] width 276 height 36
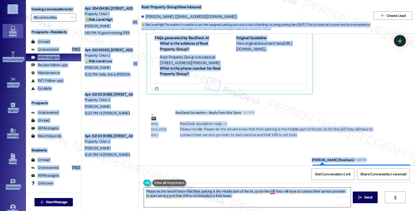
click at [261, 193] on textarea "Please let the tenant know that their parking is the middle part of the lot, as…" at bounding box center [247, 196] width 207 height 19
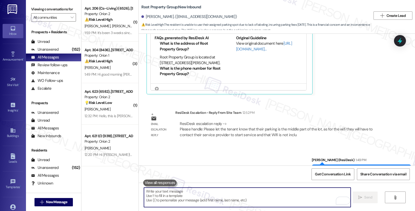
click at [234, 193] on textarea "To enrich screen reader interactions, please activate Accessibility in Grammarl…" at bounding box center [247, 196] width 207 height 19
paste textarea "I hope you're having a good day. I was able to confirm that your parking slot i…"
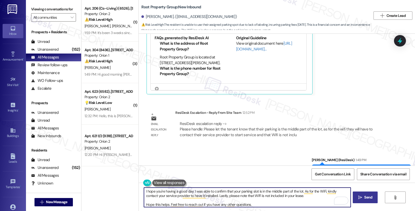
type textarea "I hope you're having a good day. I was able to confirm that your parking slot i…"
click at [364, 195] on span "Send" at bounding box center [368, 196] width 8 height 5
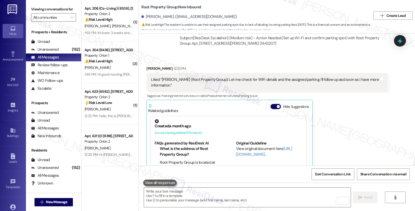
scroll to position [1720, 0]
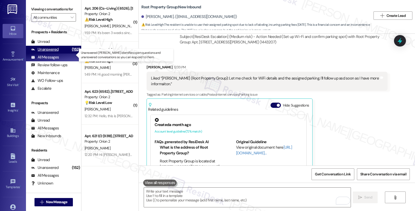
click at [60, 53] on div "Unanswered (152)" at bounding box center [53, 50] width 55 height 8
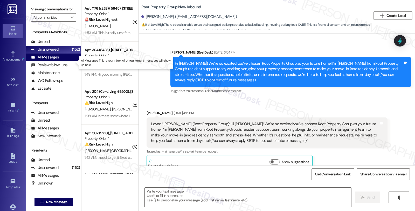
click at [50, 60] on div "All Messages" at bounding box center [45, 57] width 28 height 5
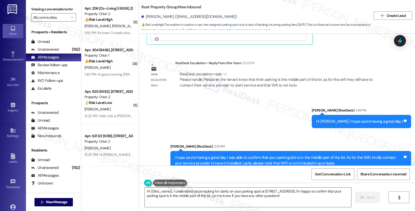
scroll to position [1884, 0]
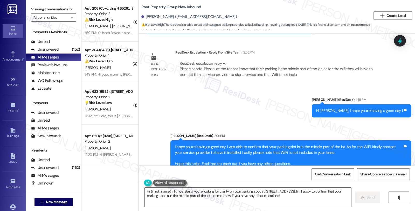
click at [357, 170] on div "Tagged as: Parking , Click to highlight conversations about Parking Lease , Cli…" at bounding box center [291, 174] width 241 height 8
drag, startPoint x: 334, startPoint y: 111, endPoint x: 330, endPoint y: 109, distance: 4.4
click at [334, 111] on div "Sent via SMS Sarah (ResiDesk) 1:49 PM Hi Christopher, I hope you're having a go…" at bounding box center [277, 133] width 276 height 97
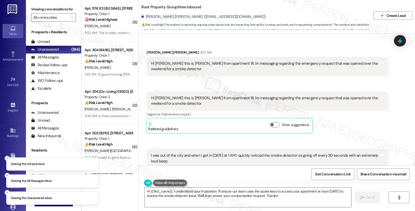
scroll to position [607, 0]
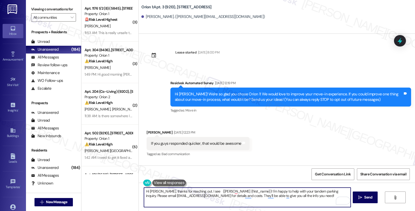
scroll to position [262, 0]
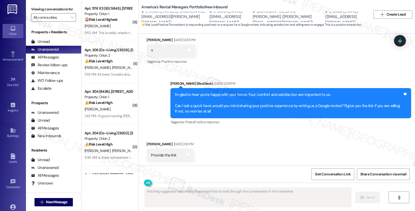
scroll to position [351, 0]
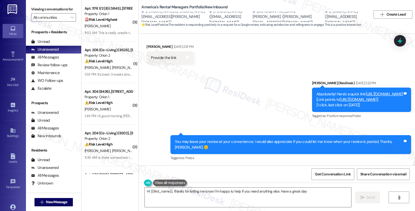
type textarea "Hi {{first_name}}, thanks for letting me know! I'm happy to help if you need an…"
click at [366, 92] on link "[URL][DOMAIN_NAME]" at bounding box center [384, 93] width 37 height 5
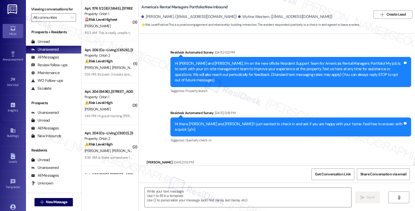
type textarea "Fetching suggested responses. Please feel free to read through the conversation…"
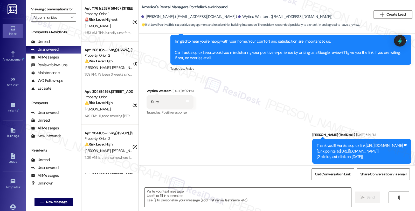
scroll to position [221, 0]
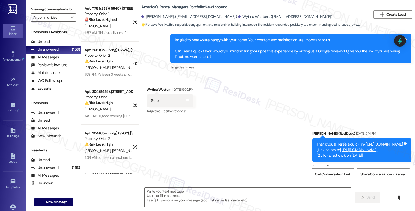
click at [238, 17] on div "Wytina Western. (wytinawestern@gmail.com)" at bounding box center [285, 16] width 94 height 5
drag, startPoint x: 214, startPoint y: 17, endPoint x: 239, endPoint y: 17, distance: 25.4
click at [239, 17] on div "Wytina Western. (wytinawestern@gmail.com)" at bounding box center [285, 16] width 94 height 5
copy div "Wytina Western"
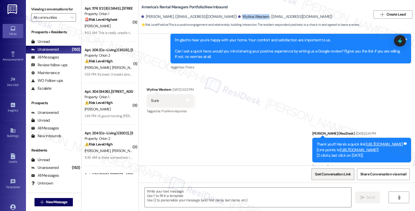
click at [328, 178] on span "Get Conversation Link" at bounding box center [333, 173] width 38 height 11
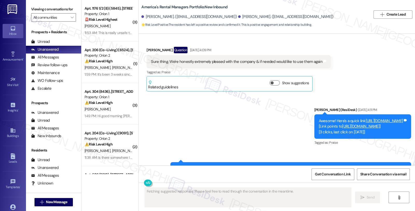
scroll to position [395, 0]
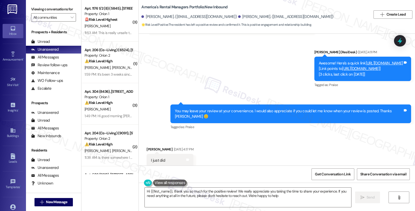
type textarea "Hi {{first_name}}, thank you so much for the positive review! We really appreci…"
click at [340, 152] on div "Received via SMS [PERSON_NAME] [DATE] 4:17 PM I just did Tags and notes" at bounding box center [277, 153] width 276 height 36
click at [329, 175] on span "Get Conversation Link" at bounding box center [333, 173] width 36 height 5
